Goal: Information Seeking & Learning: Learn about a topic

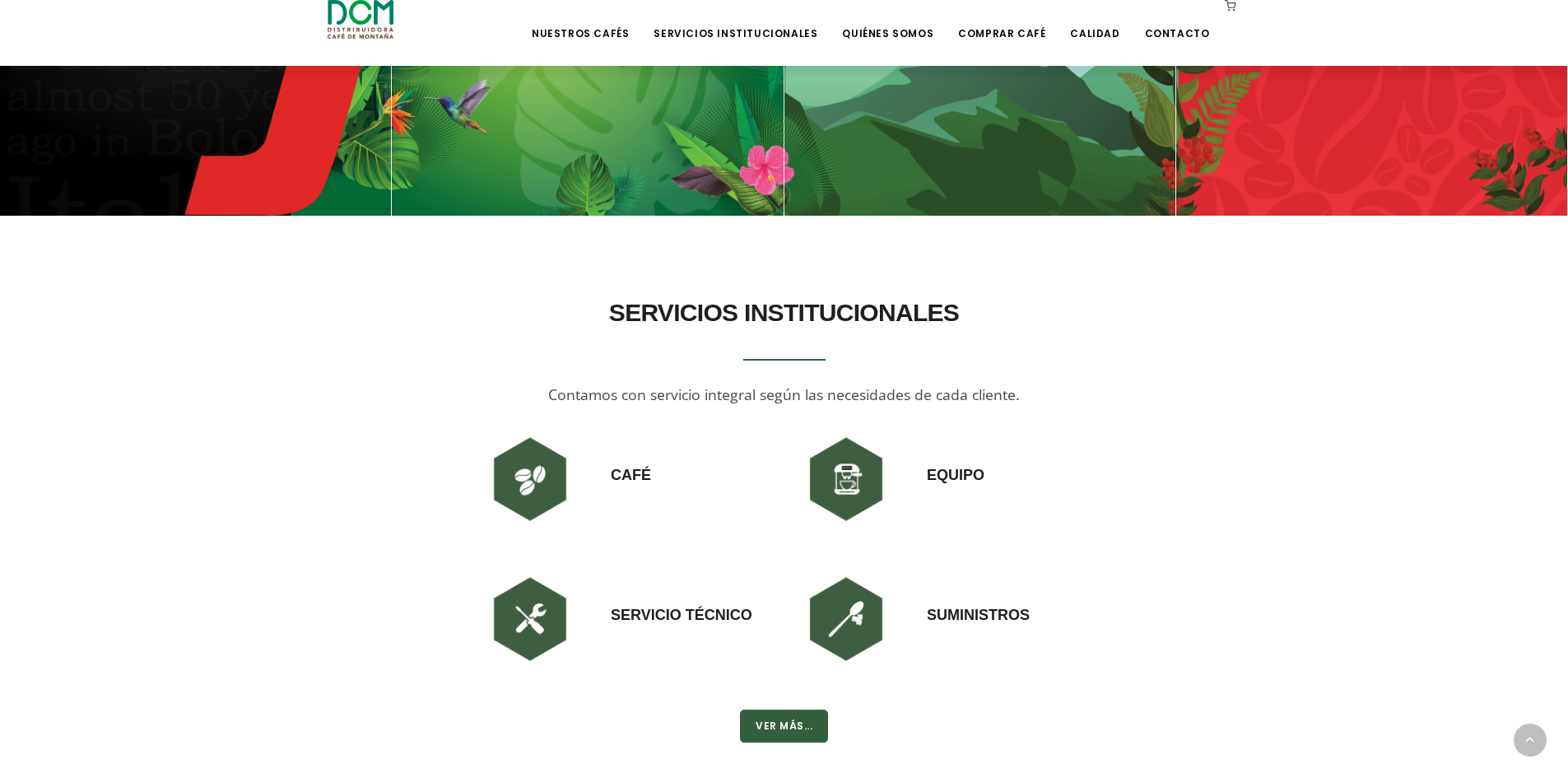
scroll to position [1256, 0]
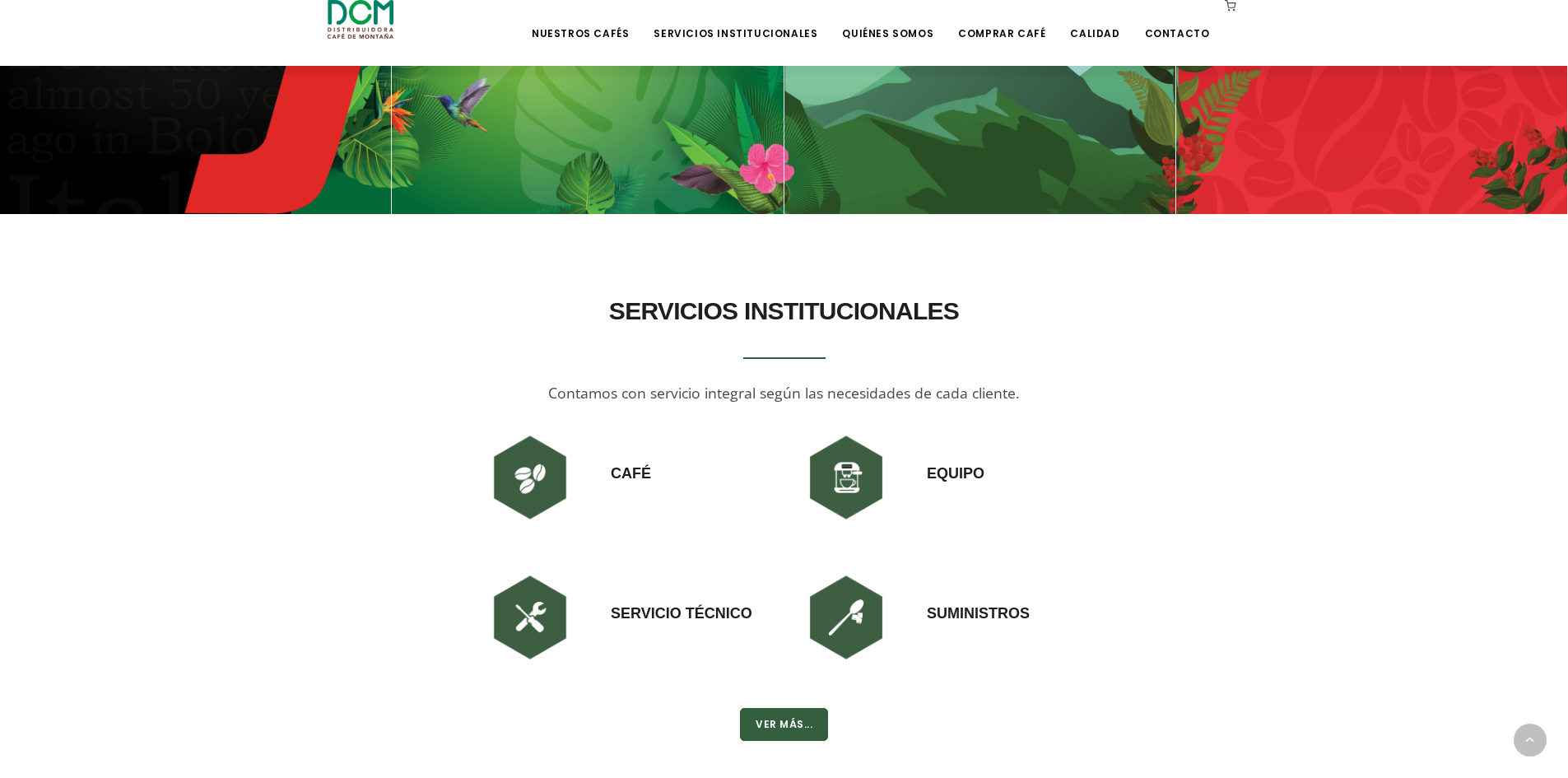
click at [533, 468] on img at bounding box center [530, 478] width 99 height 99
click at [638, 464] on h3 "Café" at bounding box center [630, 456] width 40 height 56
click at [639, 480] on h3 "Café" at bounding box center [630, 456] width 40 height 56
click at [542, 489] on img at bounding box center [530, 478] width 99 height 99
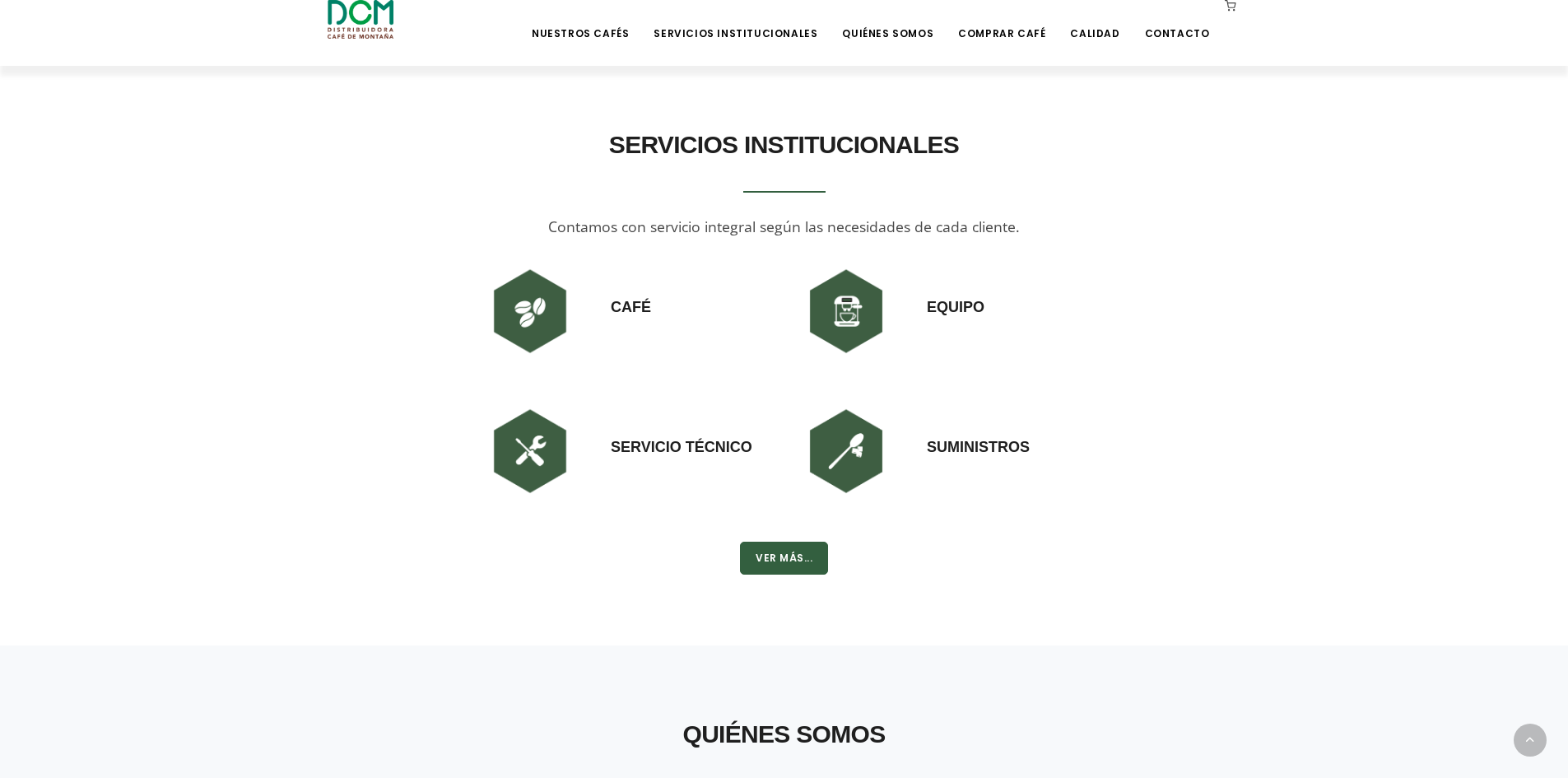
scroll to position [1421, 0]
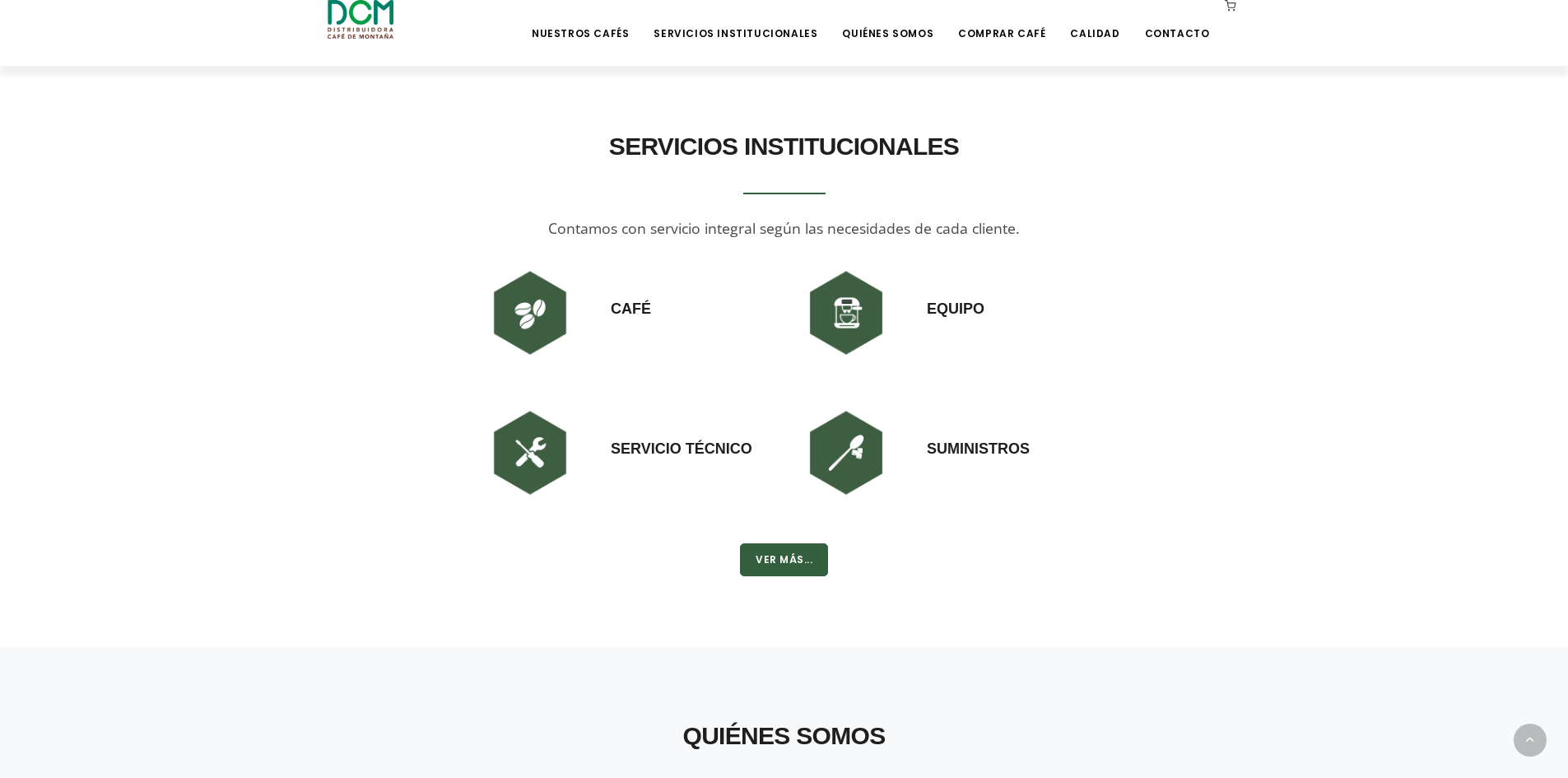
click at [522, 331] on img at bounding box center [530, 313] width 99 height 99
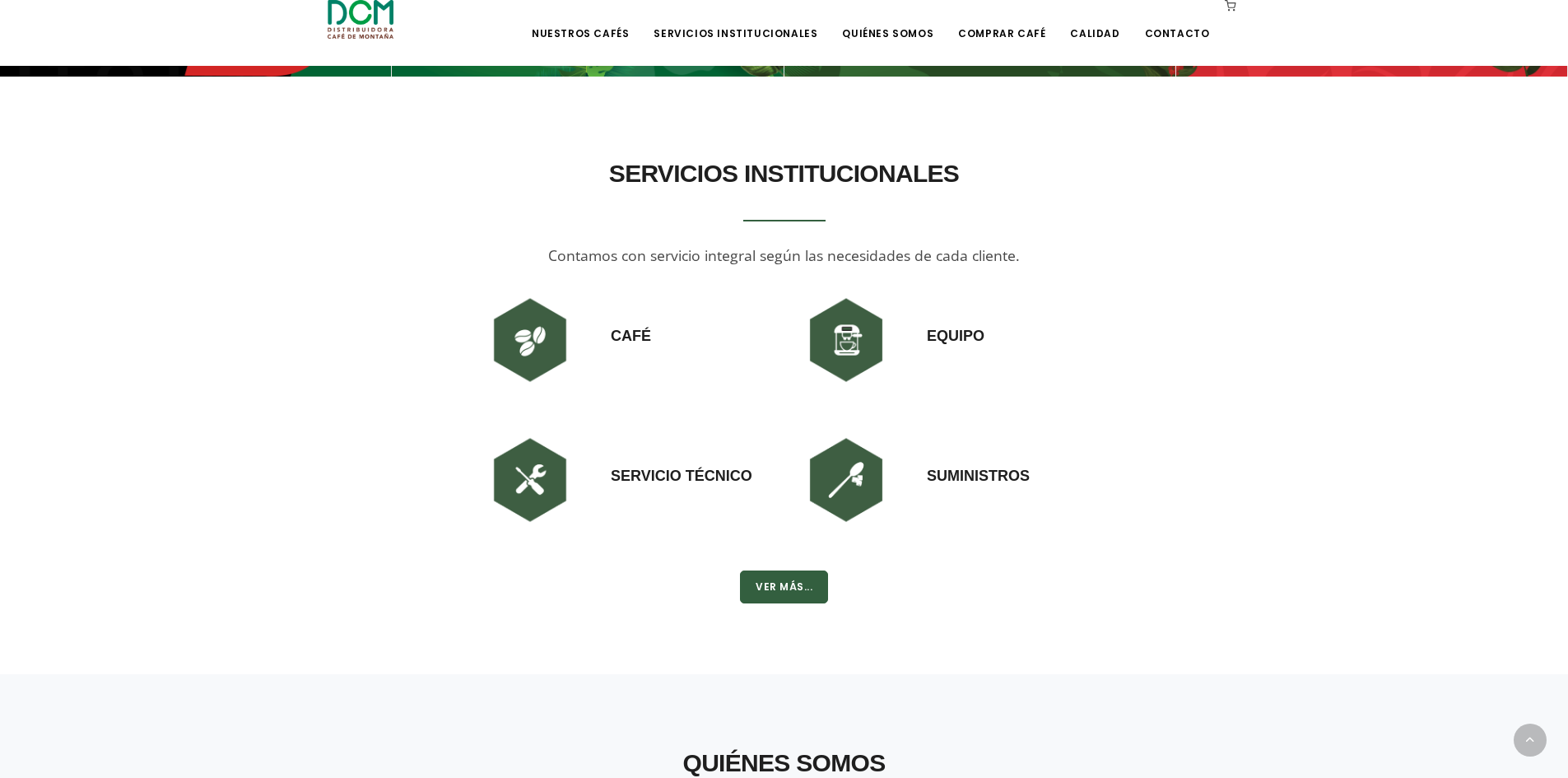
scroll to position [1256, 0]
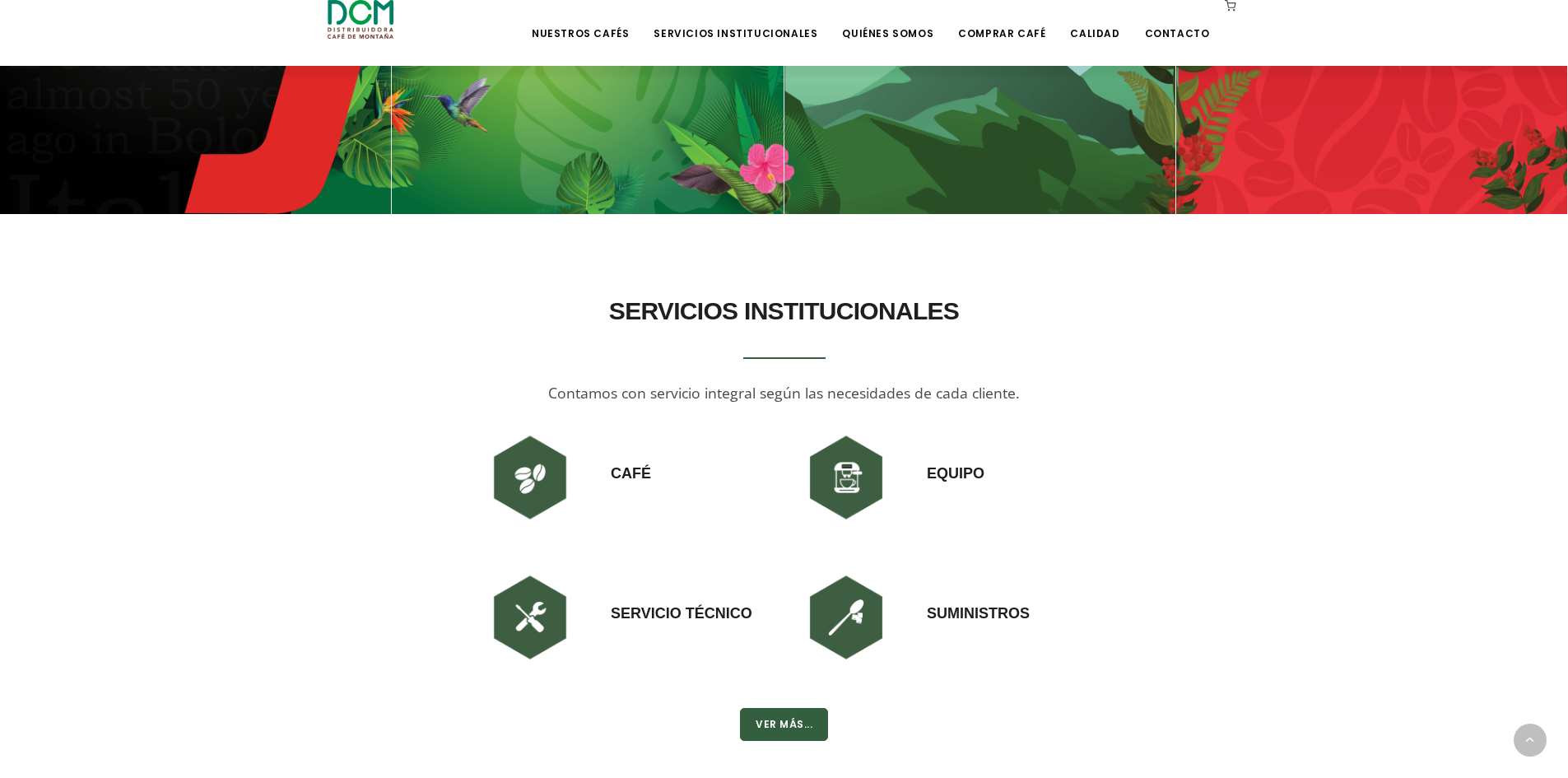
click at [528, 470] on img at bounding box center [530, 478] width 99 height 99
click at [618, 478] on h3 "Café" at bounding box center [630, 456] width 40 height 56
click at [876, 463] on img at bounding box center [846, 478] width 99 height 99
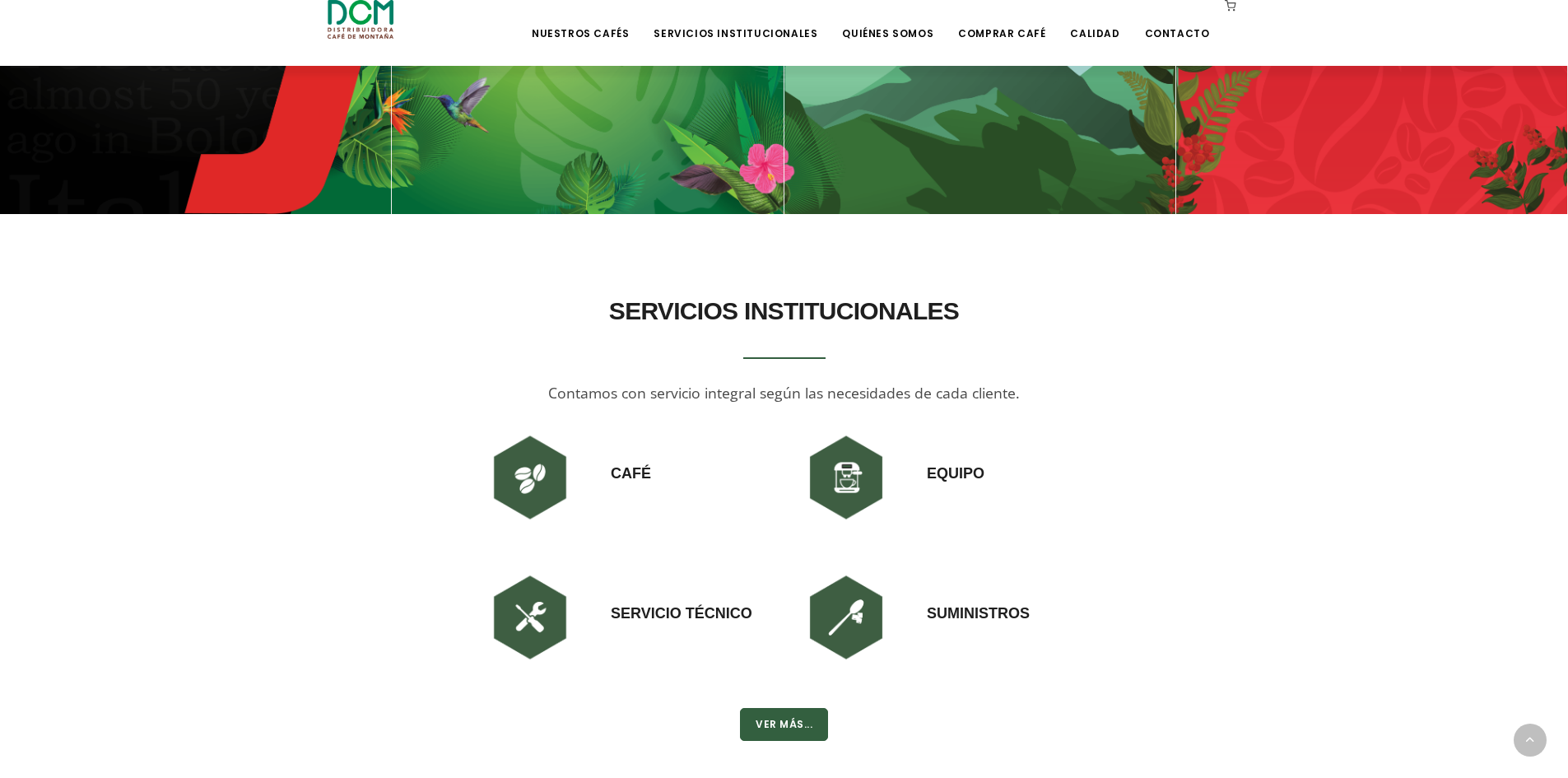
click at [520, 613] on img at bounding box center [530, 617] width 99 height 99
click at [850, 613] on img at bounding box center [846, 617] width 99 height 99
click at [801, 727] on button "Ver Más..." at bounding box center [784, 724] width 88 height 33
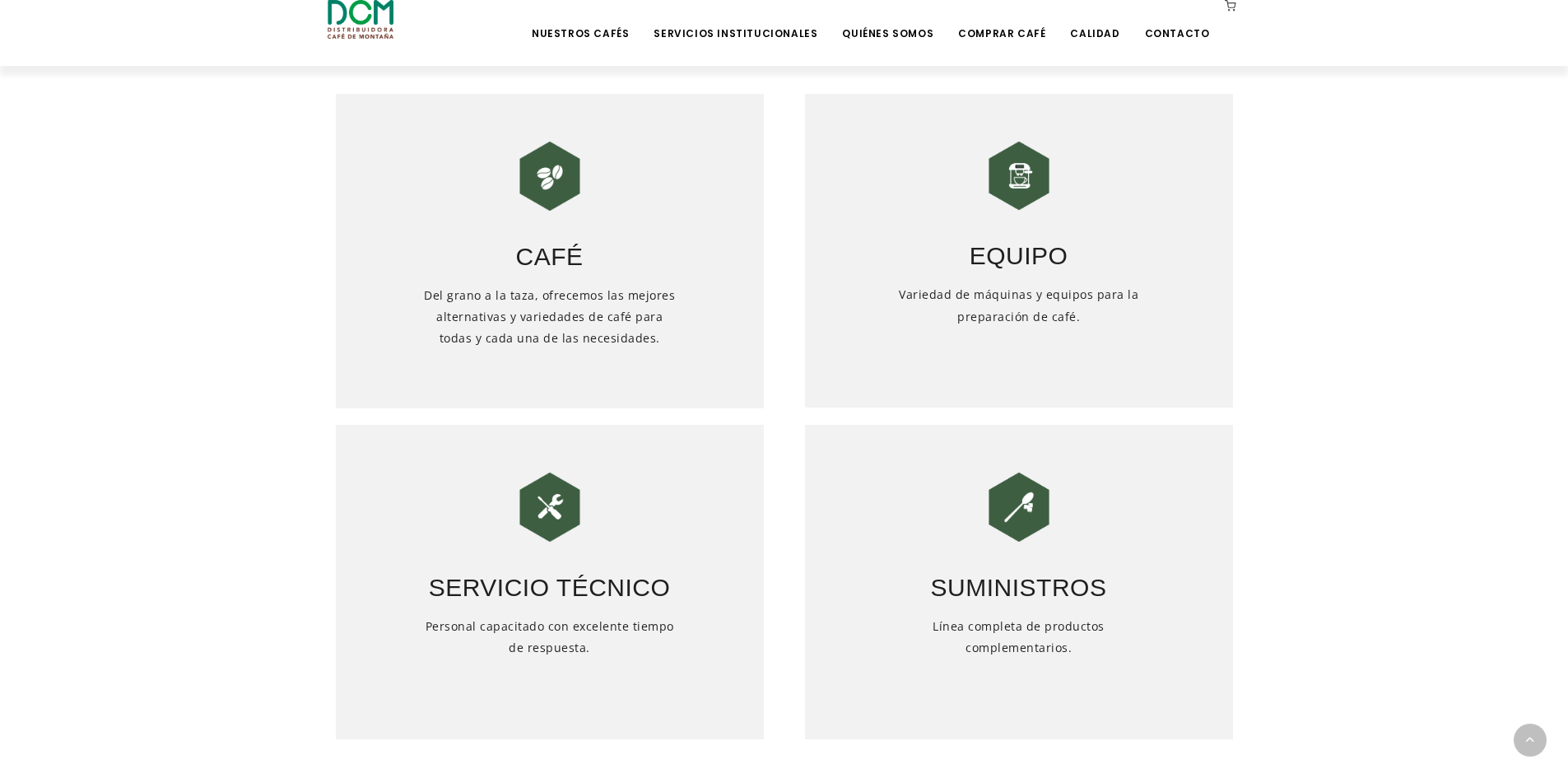
scroll to position [741, 0]
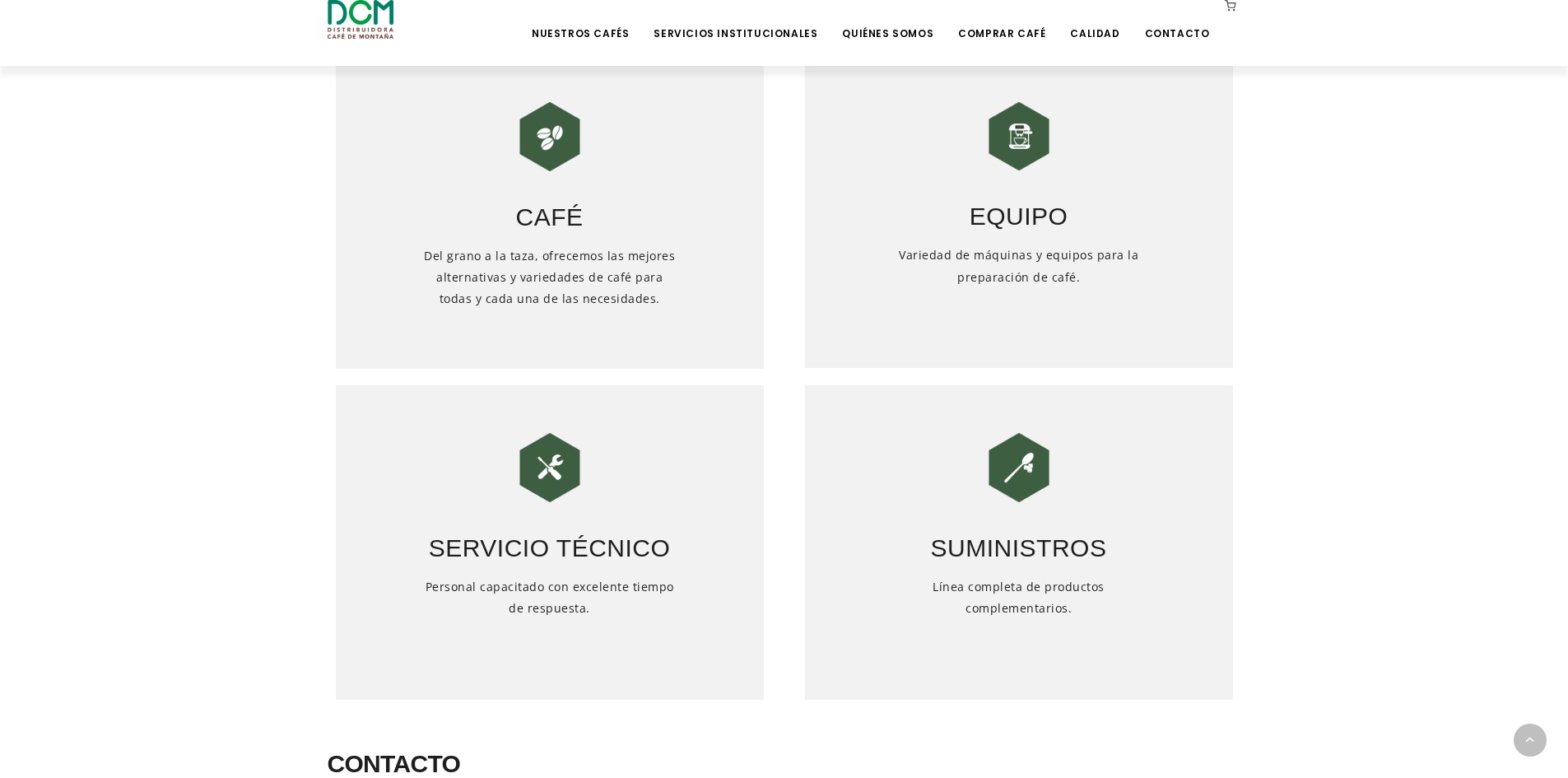
click at [475, 226] on h3 "Café" at bounding box center [550, 207] width 428 height 58
click at [534, 151] on img at bounding box center [550, 136] width 83 height 83
click at [539, 272] on h5 "Del grano a la taza, ofrecemos las mejores alternativas y variedades de café pa…" at bounding box center [550, 299] width 257 height 107
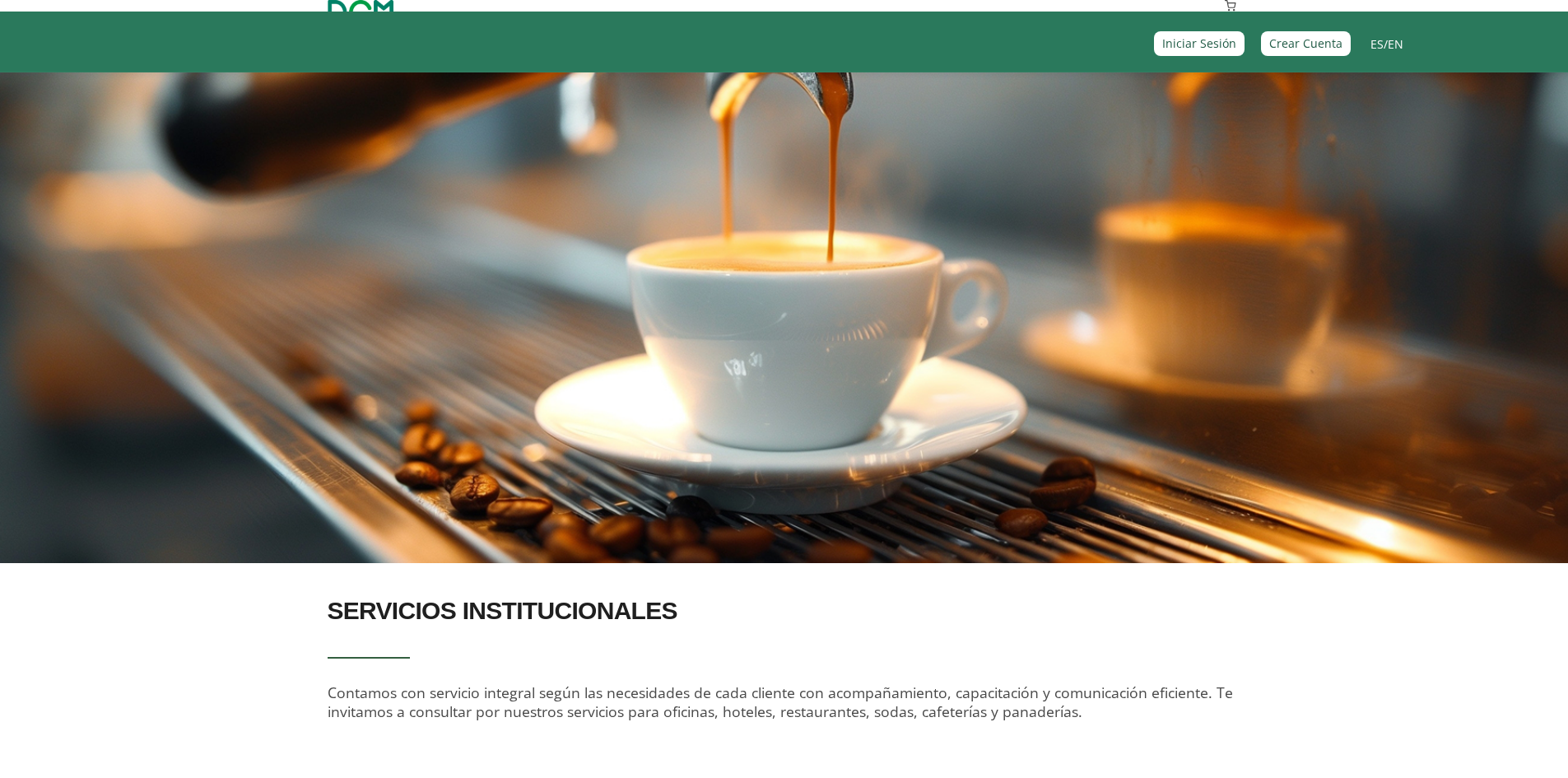
scroll to position [0, 0]
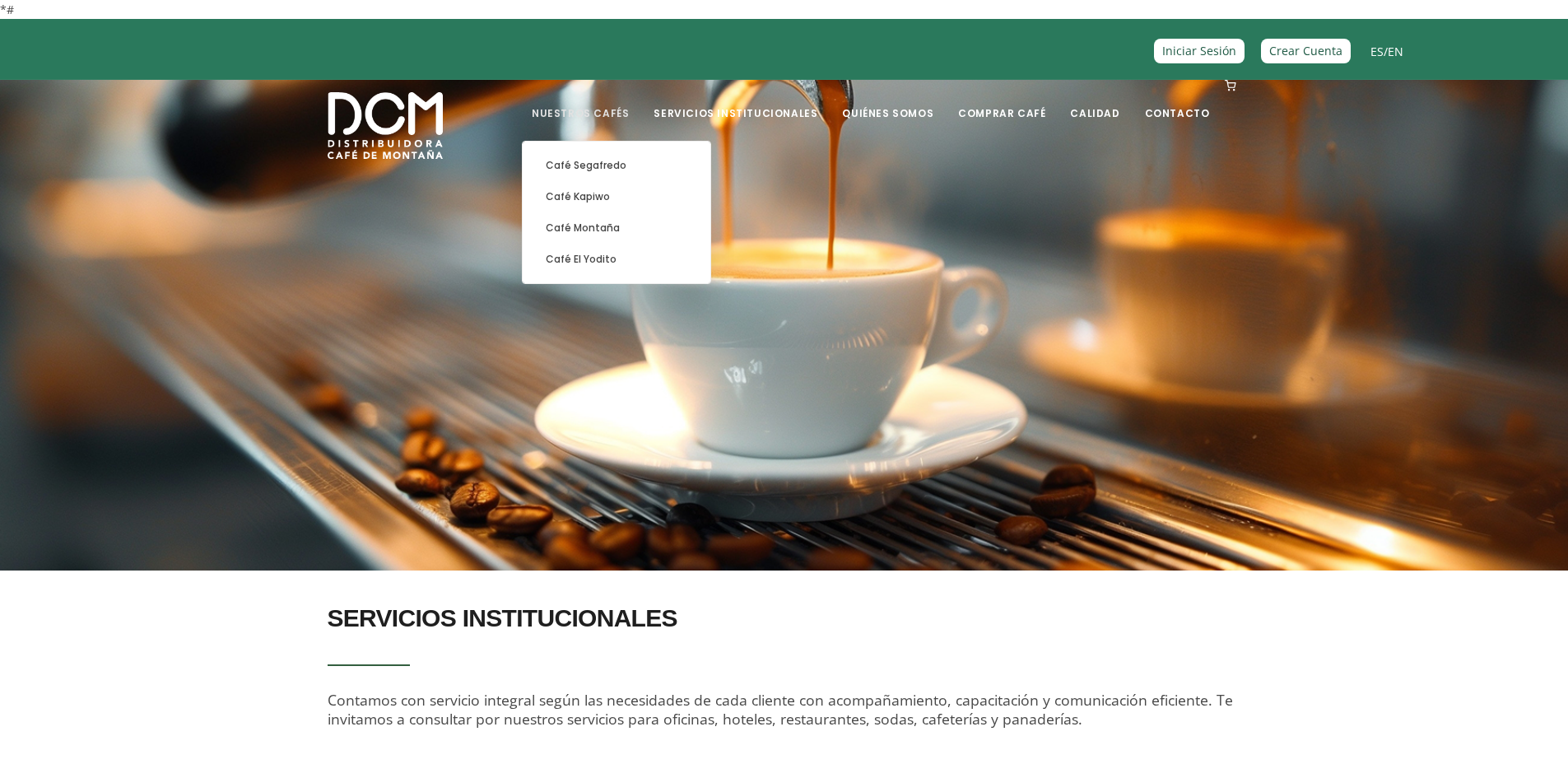
click at [623, 112] on link "Nuestros Cafés" at bounding box center [579, 100] width 117 height 38
click at [611, 166] on link "Café Segafredo" at bounding box center [616, 165] width 171 height 31
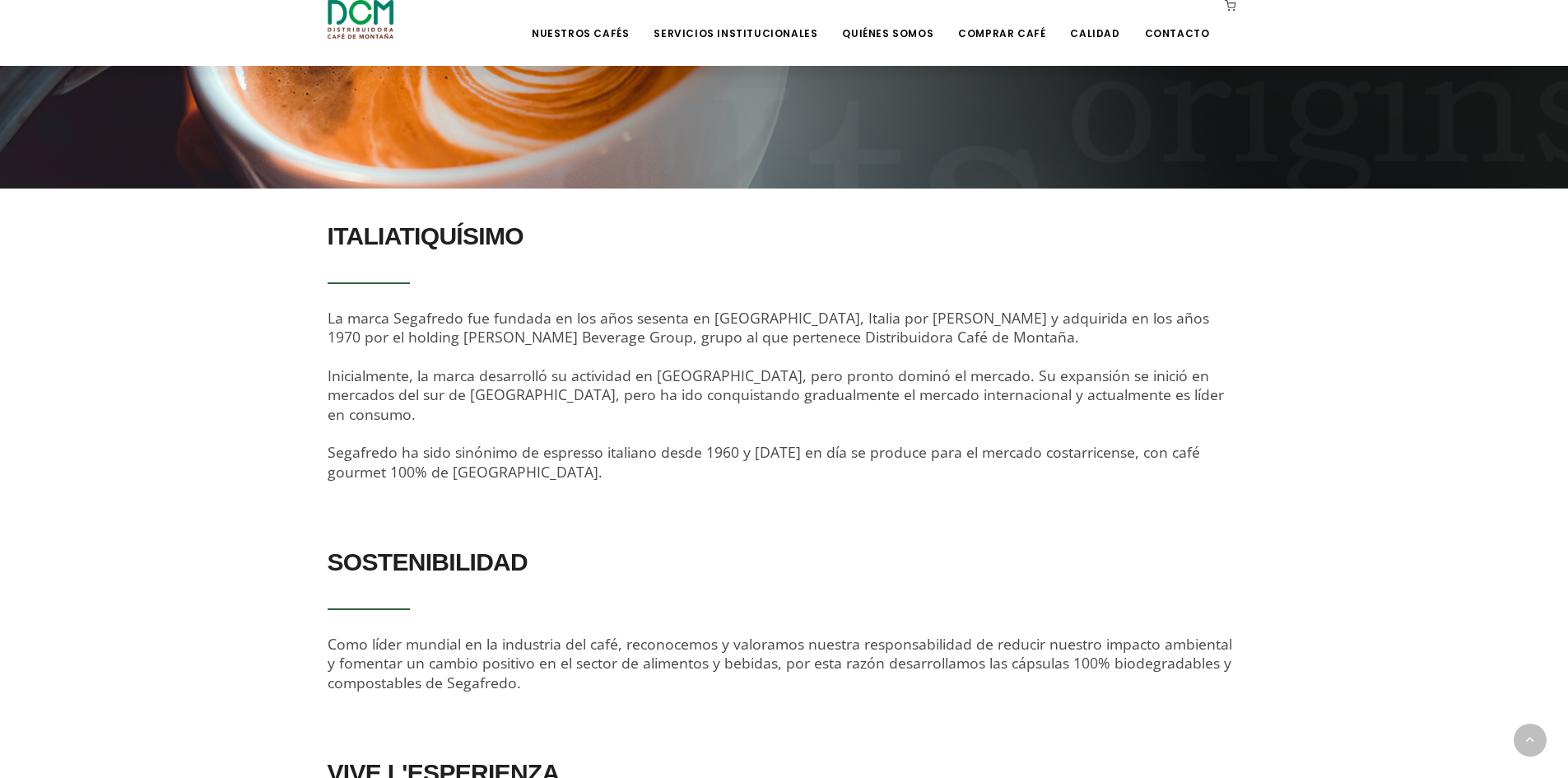
scroll to position [412, 0]
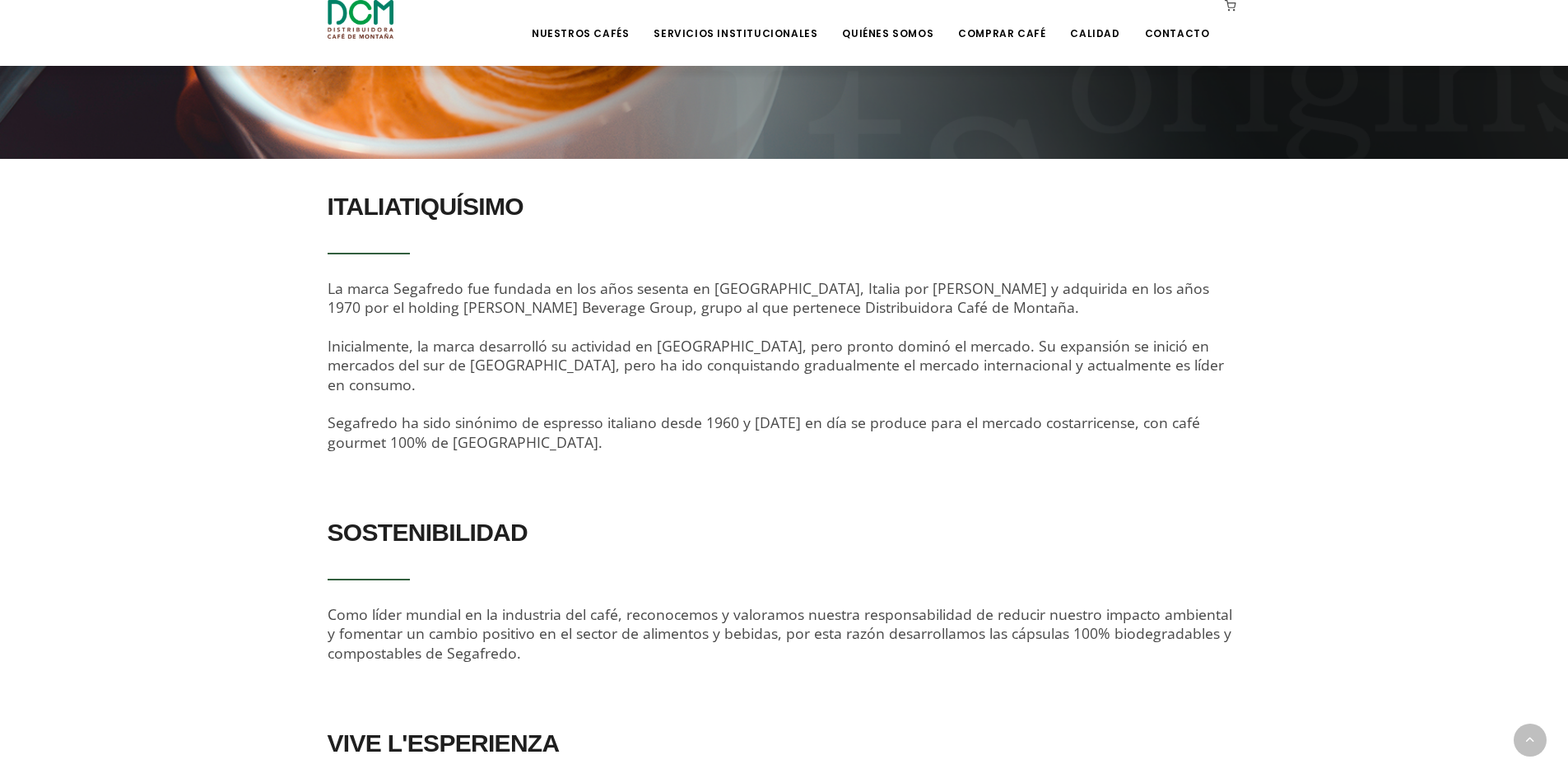
drag, startPoint x: 961, startPoint y: 306, endPoint x: 1008, endPoint y: 306, distance: 47.0
click at [1008, 306] on div "ITALIATIQUÍSIMO La marca Segafredo fue fundada en los años sesenta en Bolonia, …" at bounding box center [784, 317] width 914 height 268
click at [1066, 324] on div "ITALIATIQUÍSIMO La marca Segafredo fue fundada en los años sesenta en Bolonia, …" at bounding box center [784, 317] width 914 height 268
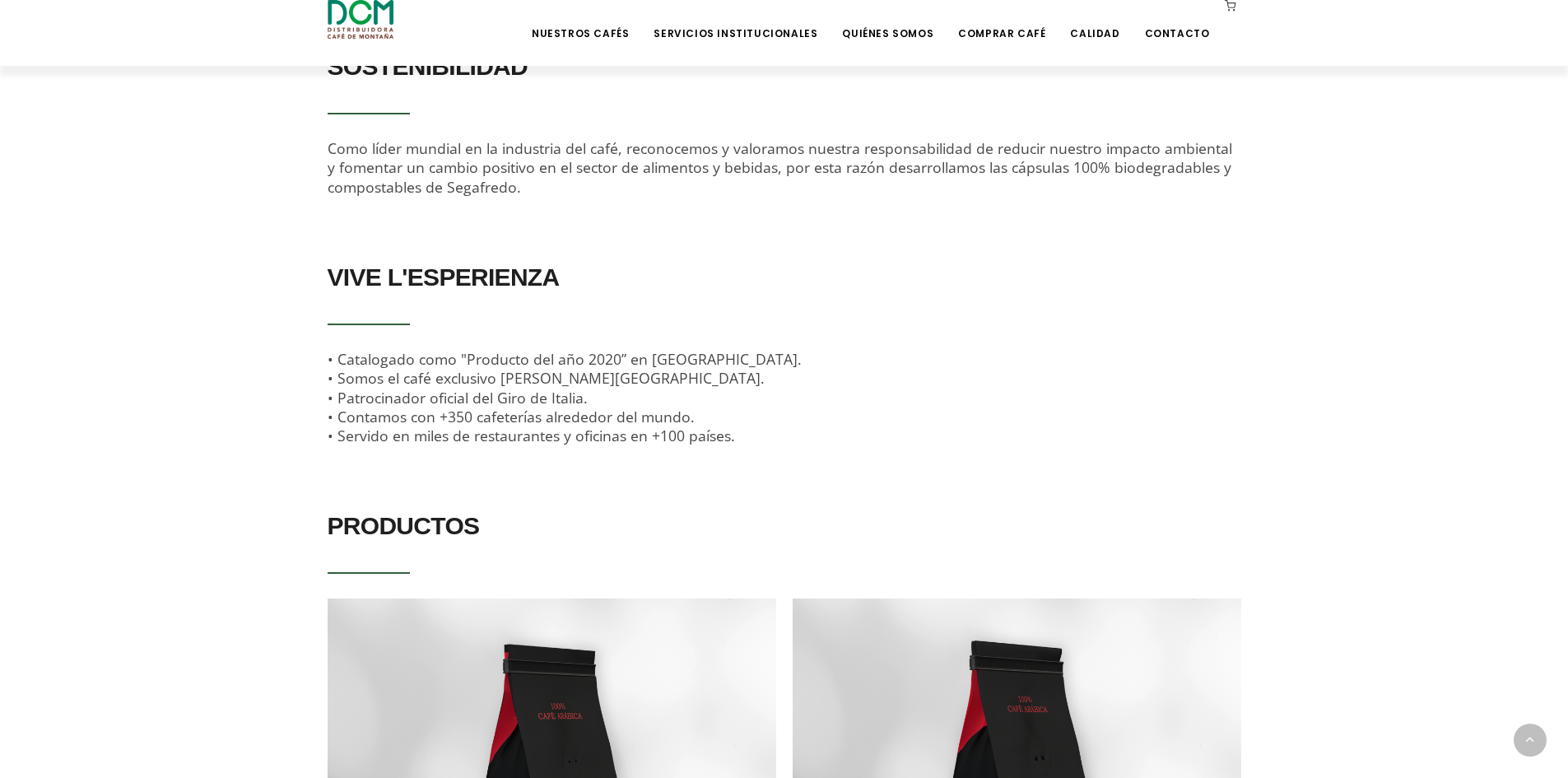
scroll to position [906, 0]
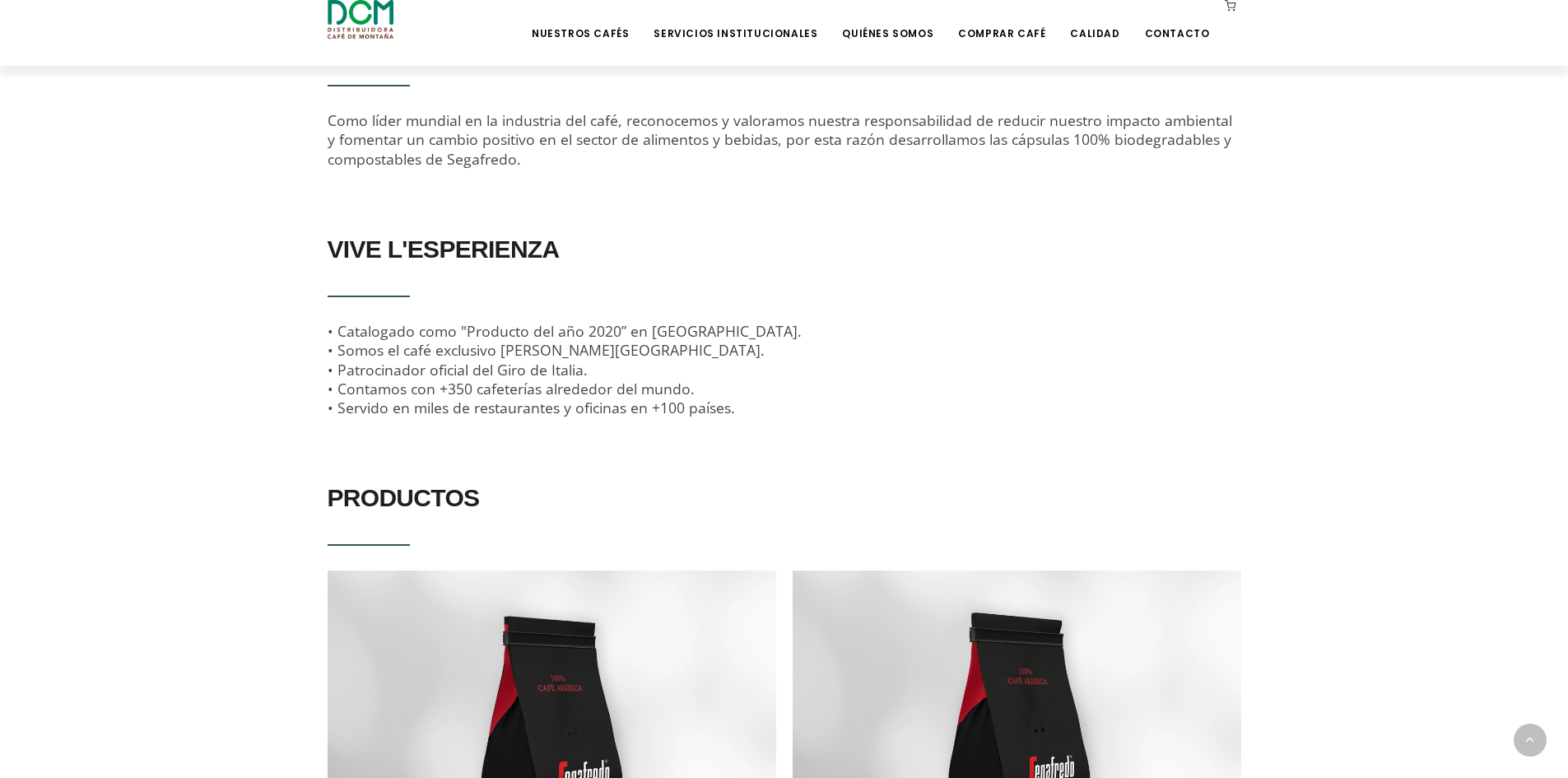
drag, startPoint x: 345, startPoint y: 347, endPoint x: 611, endPoint y: 345, distance: 266.0
click at [611, 345] on div "VIVE L'ESPERIENZA • Catalogado como "Producto del año 2020” en Francia. • Somos…" at bounding box center [784, 322] width 914 height 192
click at [650, 361] on span "• Catalogado como "Producto del año 2020” en Francia. • Somos el café exclusivo…" at bounding box center [564, 369] width 474 height 96
drag, startPoint x: 370, startPoint y: 332, endPoint x: 620, endPoint y: 340, distance: 250.1
click at [620, 340] on div "VIVE L'ESPERIENZA • Catalogado como "Producto del año 2020” en Francia. • Somos…" at bounding box center [784, 322] width 914 height 192
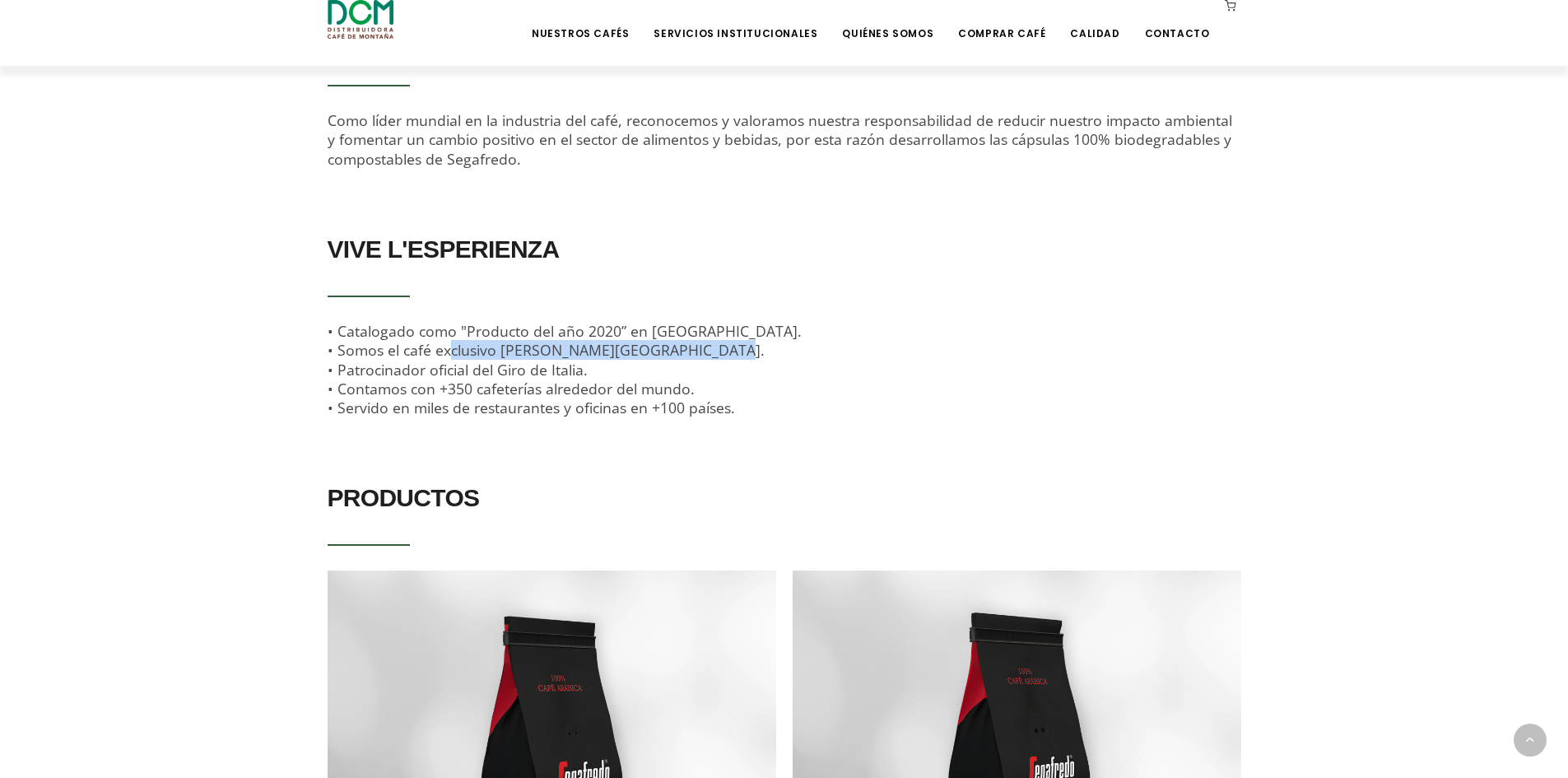
click at [511, 334] on span "• Catalogado como "Producto del año 2020” en Francia. • Somos el café exclusivo…" at bounding box center [564, 369] width 474 height 96
drag, startPoint x: 626, startPoint y: 329, endPoint x: 324, endPoint y: 330, distance: 302.0
click at [324, 330] on div "VIVE L'ESPERIENZA • Catalogado como "Producto del año 2020” en Francia. • Somos…" at bounding box center [784, 335] width 938 height 216
drag, startPoint x: 343, startPoint y: 351, endPoint x: 688, endPoint y: 354, distance: 345.0
click at [684, 353] on div "VIVE L'ESPERIENZA • Catalogado como "Producto del año 2020” en Francia. • Somos…" at bounding box center [784, 322] width 914 height 192
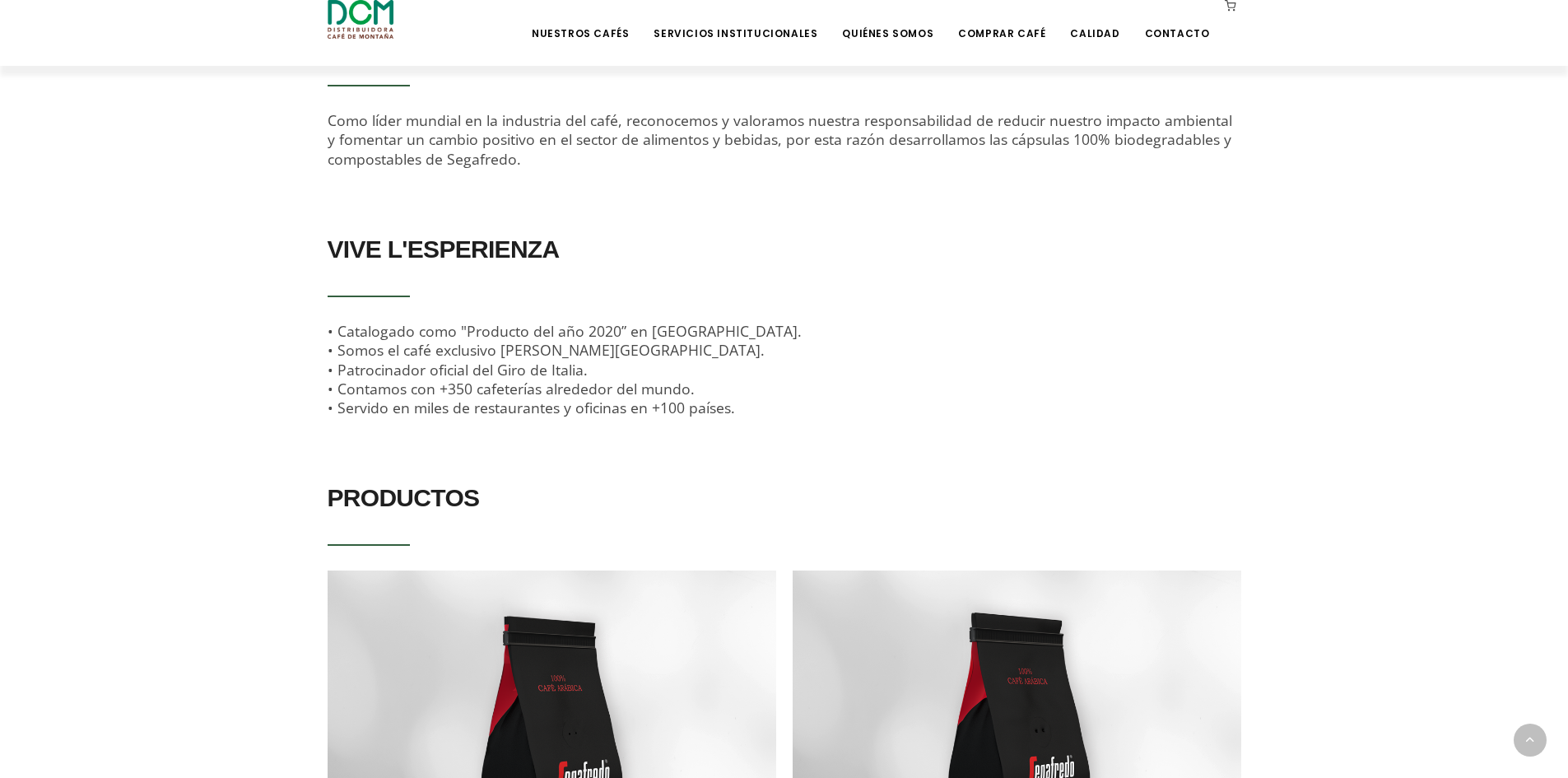
click at [833, 363] on div "VIVE L'ESPERIENZA • Catalogado como "Producto del año 2020” en Francia. • Somos…" at bounding box center [784, 322] width 914 height 192
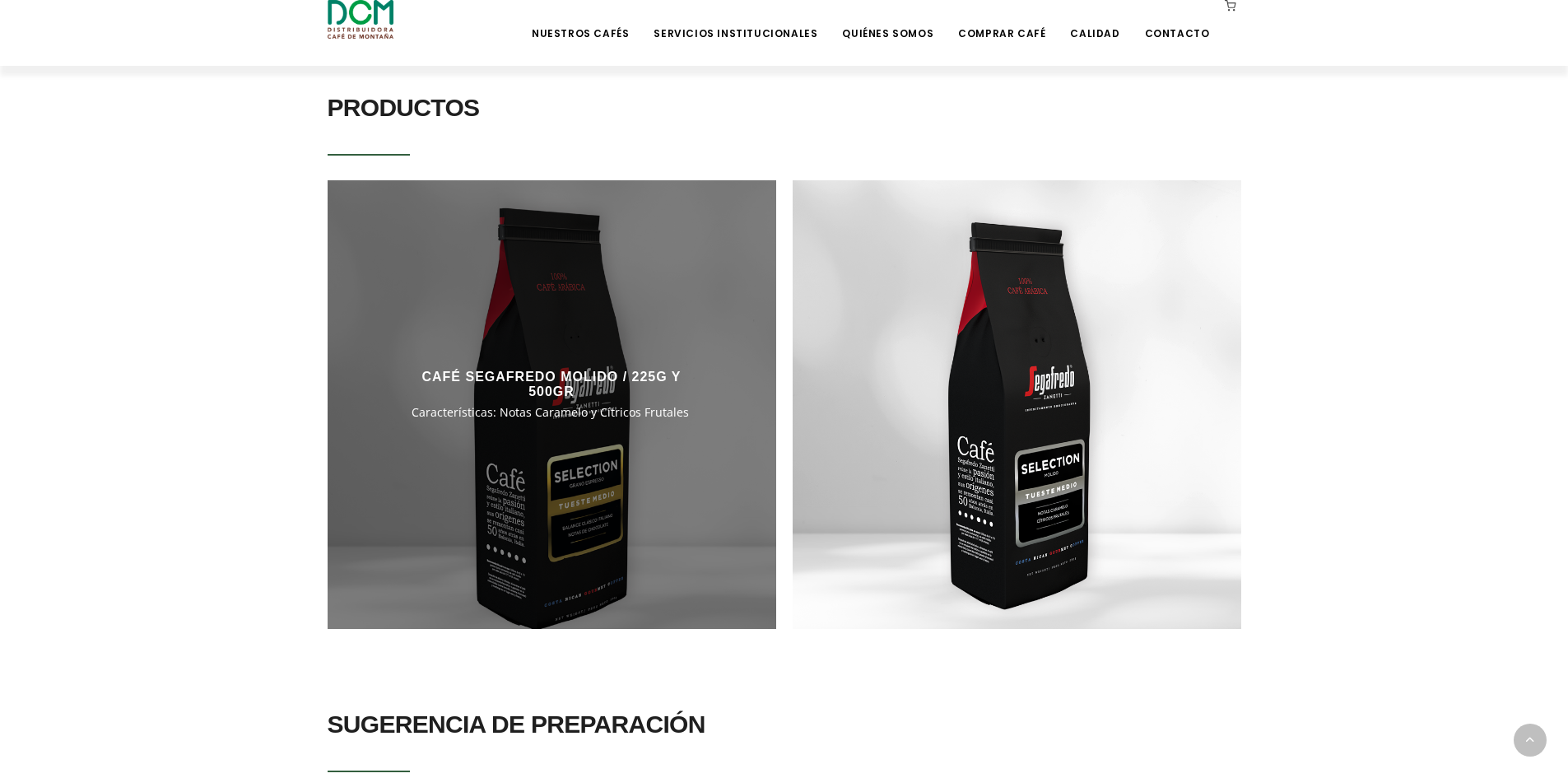
scroll to position [1399, 0]
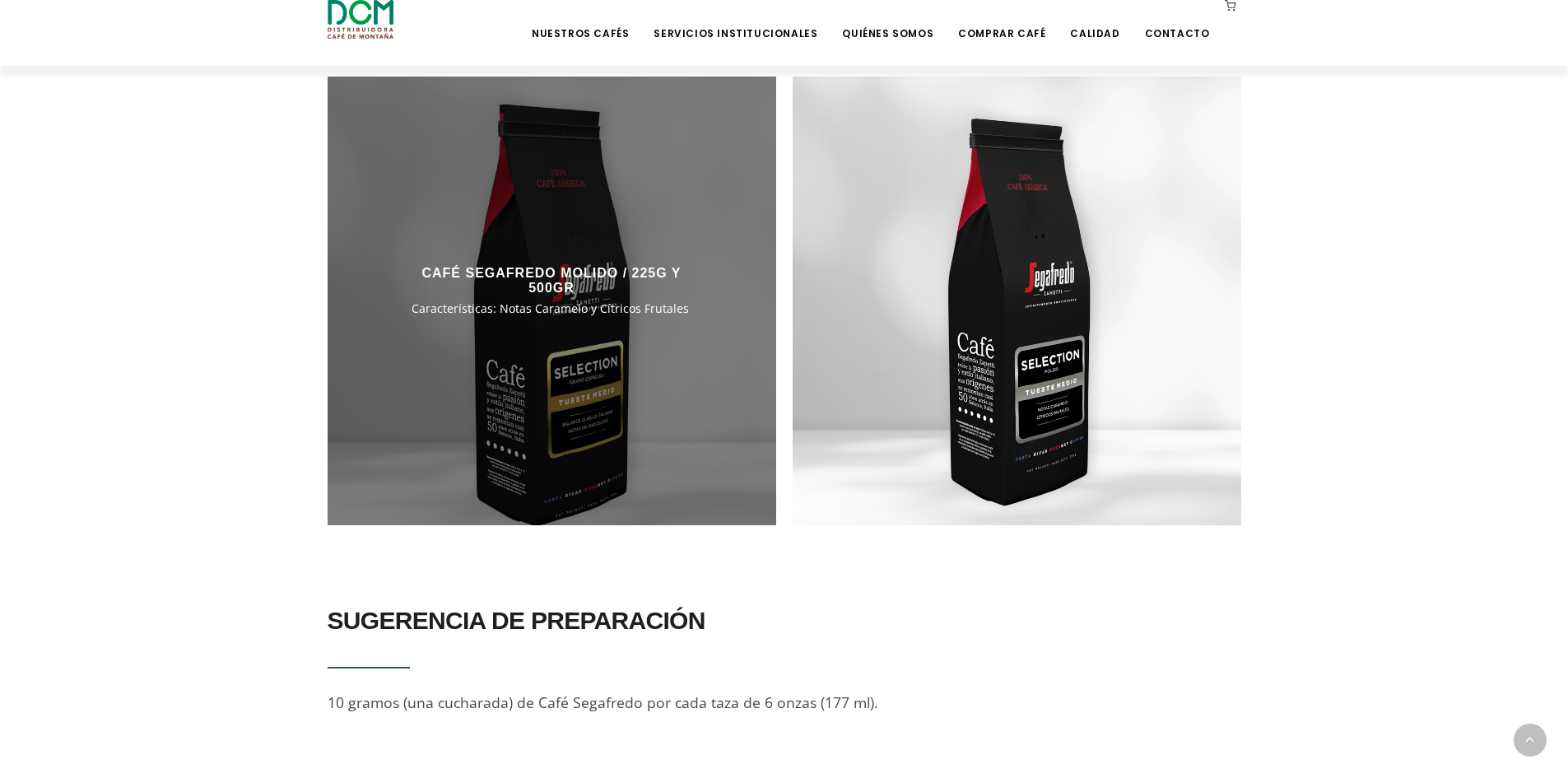
click at [596, 402] on div at bounding box center [551, 300] width 448 height 449
click at [616, 214] on div at bounding box center [551, 300] width 448 height 449
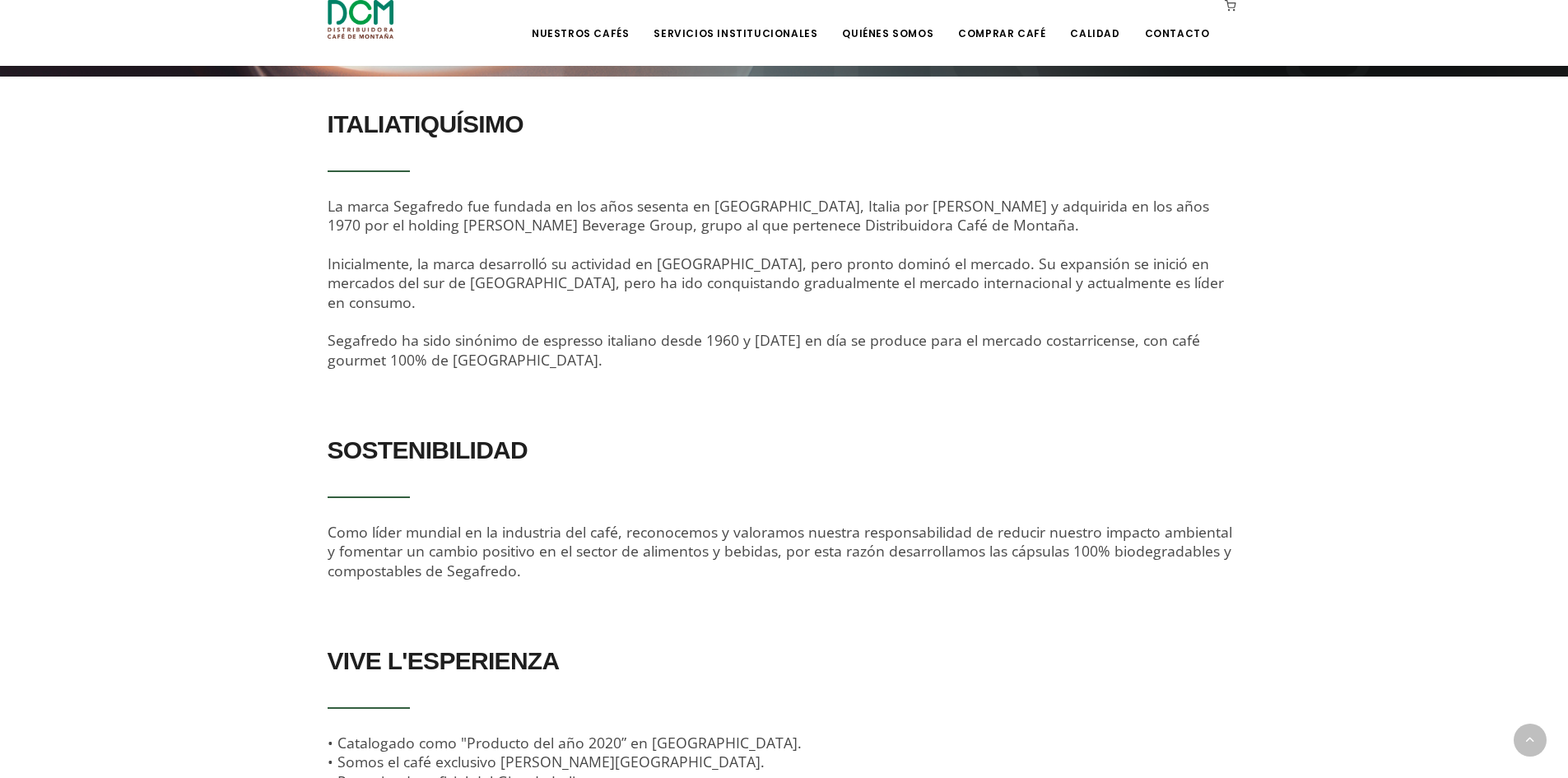
scroll to position [247, 0]
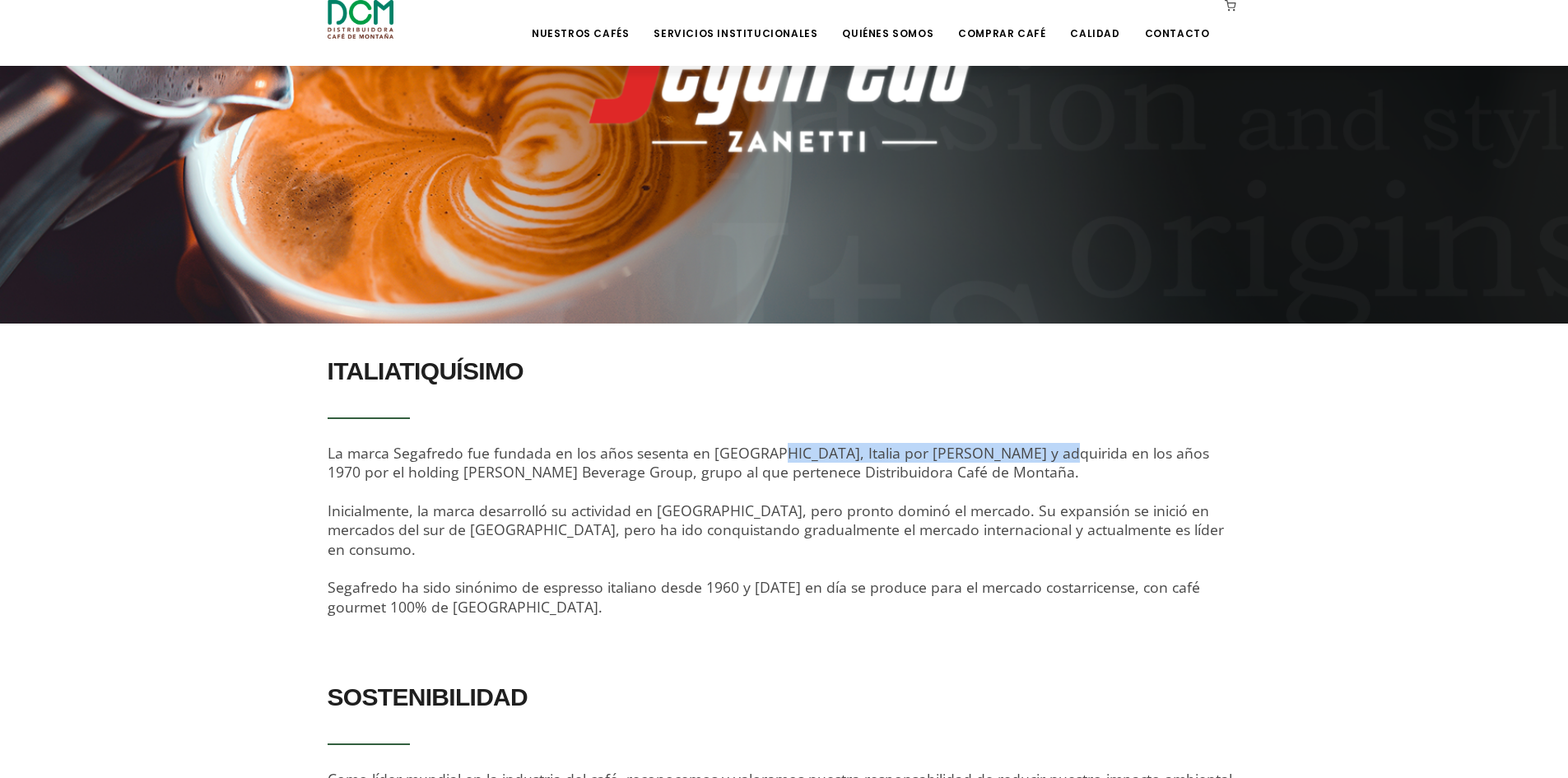
drag, startPoint x: 577, startPoint y: 454, endPoint x: 817, endPoint y: 456, distance: 240.0
click at [817, 456] on span "La marca Segafredo fue fundada en los años sesenta en Bolonia, Italia por Franc…" at bounding box center [775, 529] width 896 height 174
drag, startPoint x: 827, startPoint y: 453, endPoint x: 966, endPoint y: 453, distance: 139.0
click at [966, 453] on span "La marca Segafredo fue fundada en los años sesenta en Bolonia, Italia por Franc…" at bounding box center [775, 529] width 896 height 174
drag, startPoint x: 973, startPoint y: 453, endPoint x: 830, endPoint y: 457, distance: 143.1
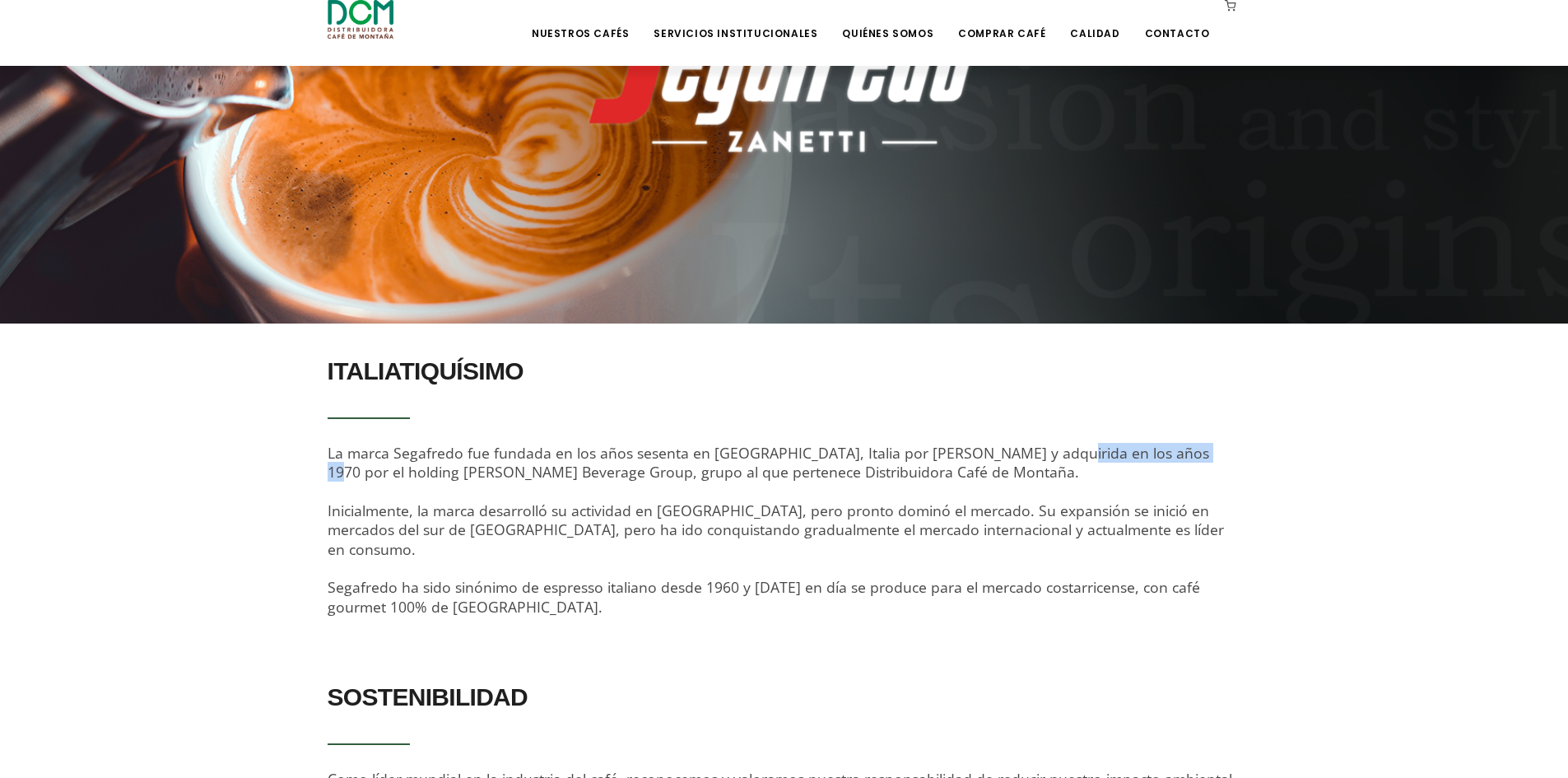
click at [830, 457] on span "La marca Segafredo fue fundada en los años sesenta en Bolonia, Italia por Franc…" at bounding box center [775, 529] width 896 height 174
drag, startPoint x: 446, startPoint y: 472, endPoint x: 354, endPoint y: 475, distance: 92.0
click at [354, 475] on span "La marca Segafredo fue fundada en los años sesenta en Bolonia, Italia por Franc…" at bounding box center [775, 529] width 896 height 174
click at [909, 452] on span "La marca Segafredo fue fundada en los años sesenta en Bolonia, Italia por Franc…" at bounding box center [775, 529] width 896 height 174
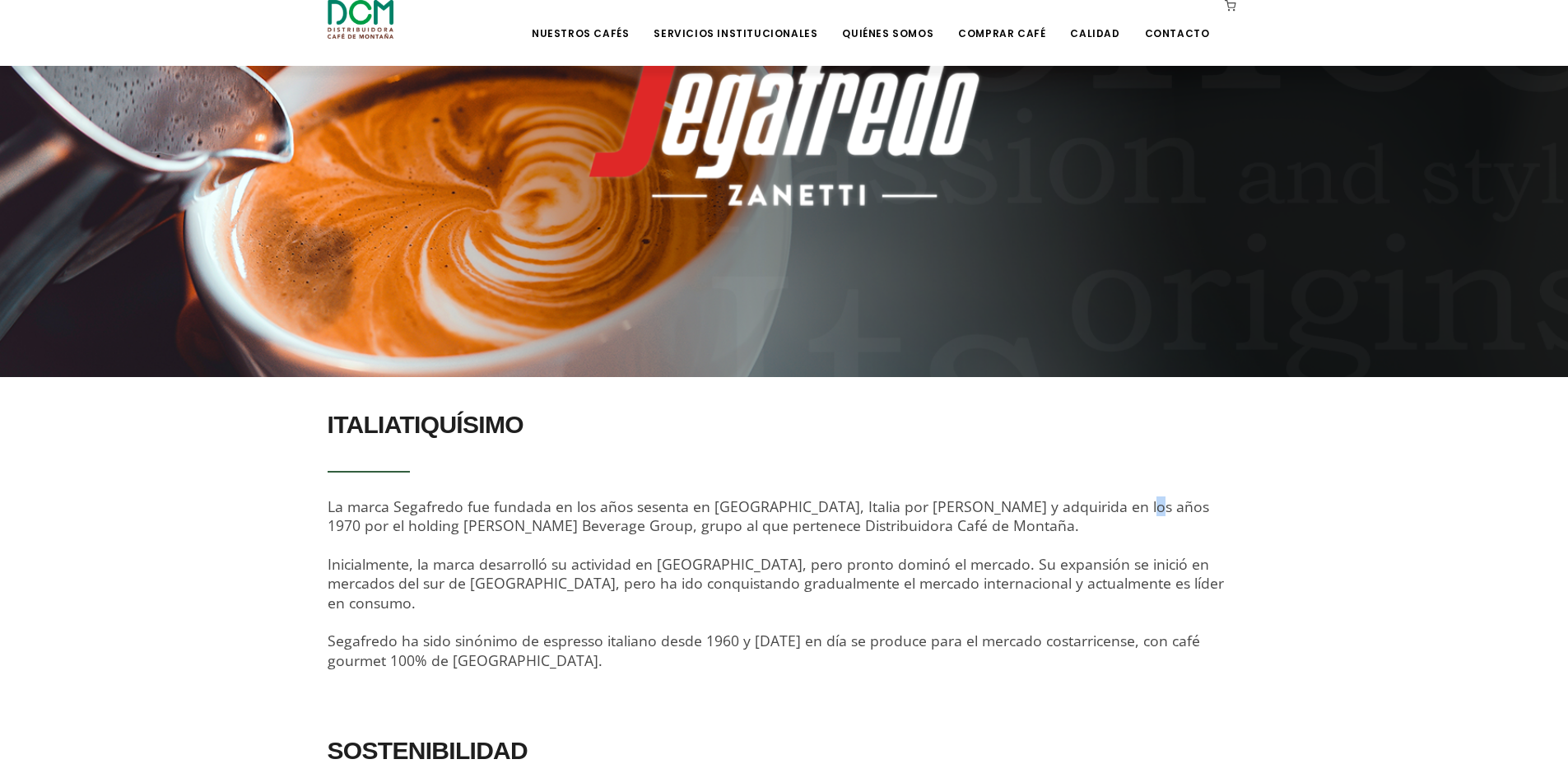
scroll to position [164, 0]
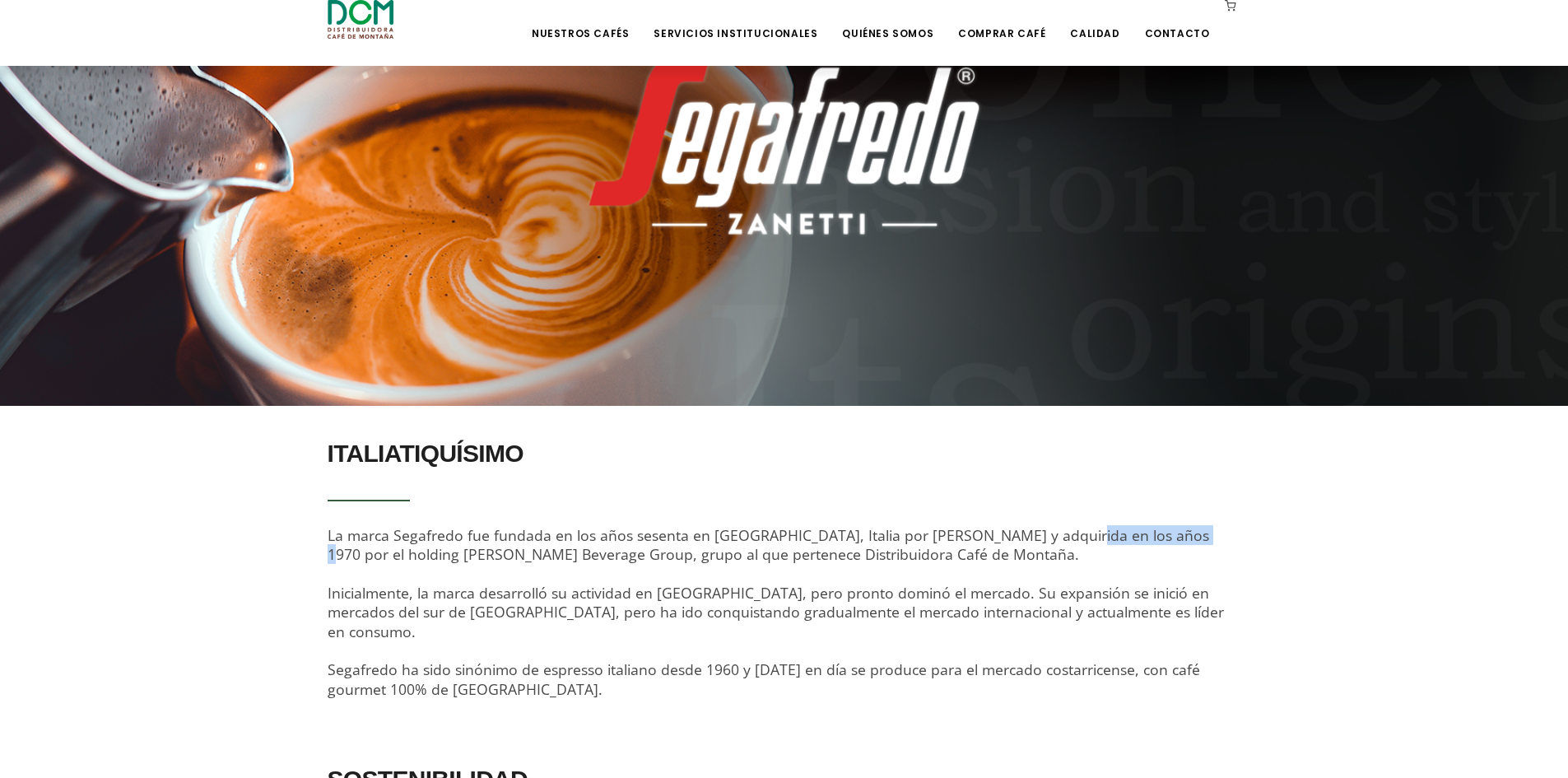
drag, startPoint x: 968, startPoint y: 535, endPoint x: 841, endPoint y: 536, distance: 127.0
click at [841, 536] on span "La marca Segafredo fue fundada en los años sesenta en Bolonia, Italia por Franc…" at bounding box center [775, 612] width 896 height 174
drag, startPoint x: 1167, startPoint y: 529, endPoint x: 1239, endPoint y: 532, distance: 72.1
click at [1239, 532] on div "ITALIATIQUÍSIMO La marca Segafredo fue fundada en los años sesenta en Bolonia, …" at bounding box center [784, 564] width 914 height 268
drag, startPoint x: 395, startPoint y: 558, endPoint x: 605, endPoint y: 558, distance: 210.0
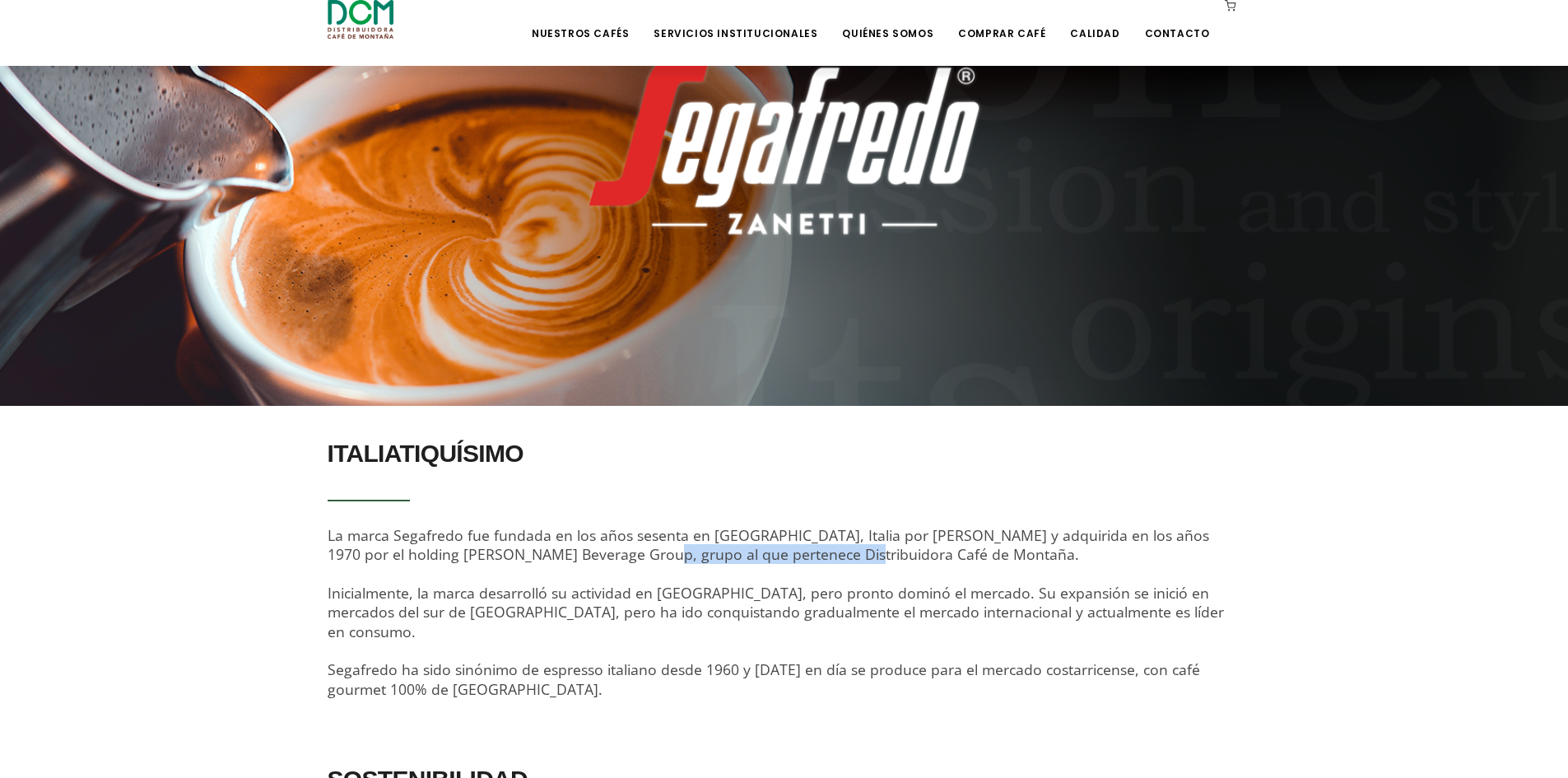
click at [605, 558] on span "La marca Segafredo fue fundada en los años sesenta en Bolonia, Italia por Franc…" at bounding box center [775, 612] width 896 height 174
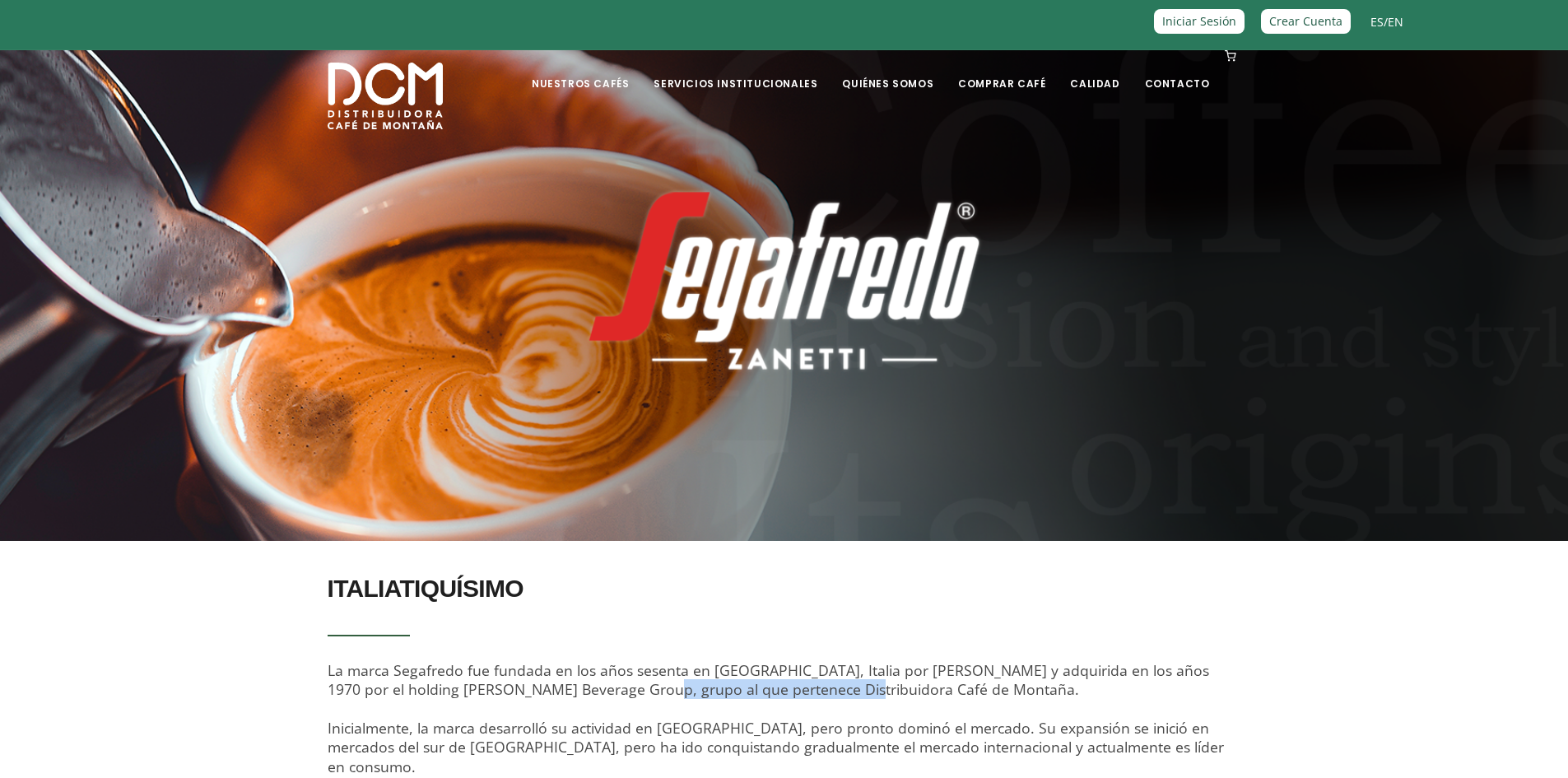
scroll to position [0, 0]
